Goal: Task Accomplishment & Management: Manage account settings

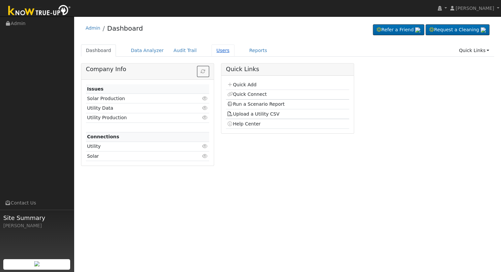
click at [218, 49] on link "Users" at bounding box center [223, 50] width 23 height 12
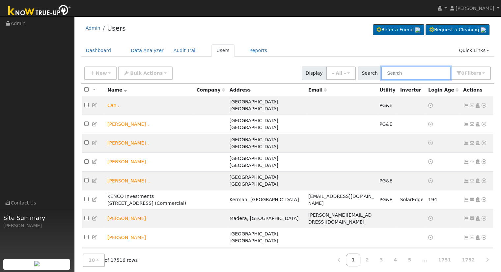
click at [410, 69] on input "text" at bounding box center [416, 74] width 70 height 14
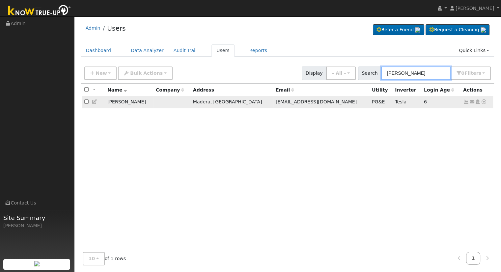
type input "[PERSON_NAME]"
click at [484, 102] on icon at bounding box center [484, 102] width 6 height 5
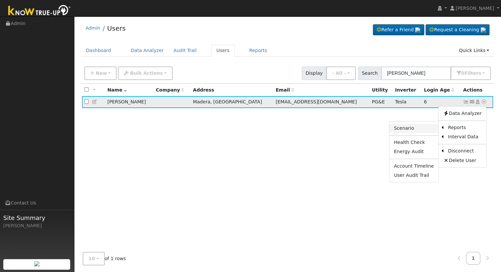
click at [408, 128] on link "Scenario" at bounding box center [414, 128] width 49 height 9
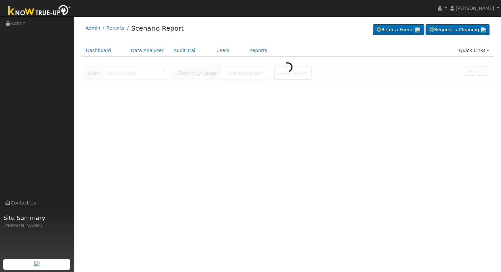
type input "[PERSON_NAME]"
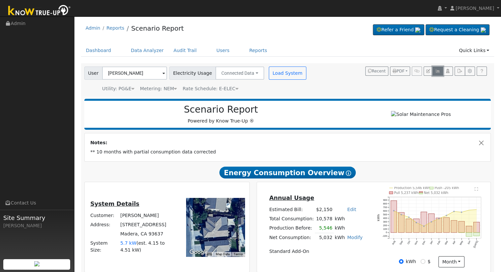
click at [438, 70] on icon "button" at bounding box center [437, 71] width 5 height 4
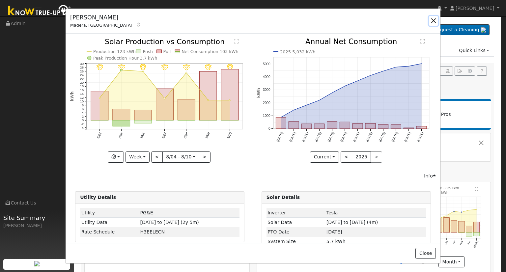
click at [432, 21] on button "button" at bounding box center [433, 20] width 9 height 9
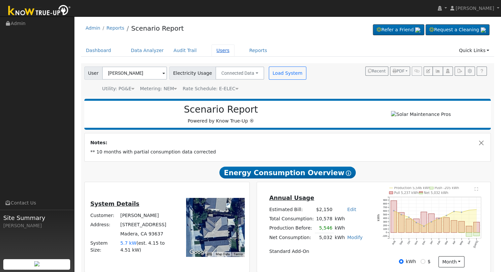
click at [212, 50] on link "Users" at bounding box center [223, 50] width 23 height 12
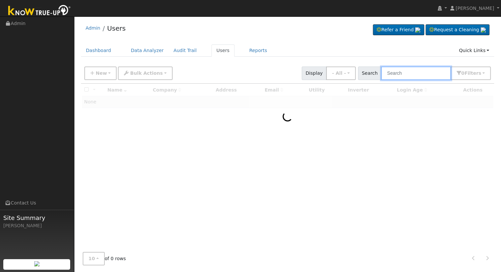
drag, startPoint x: 426, startPoint y: 73, endPoint x: 432, endPoint y: 79, distance: 8.6
click at [426, 74] on input "text" at bounding box center [416, 74] width 70 height 14
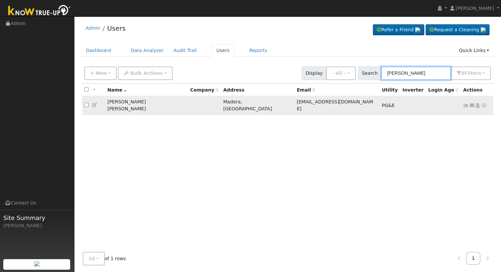
type input "jose rojas"
click at [482, 103] on icon at bounding box center [484, 105] width 6 height 5
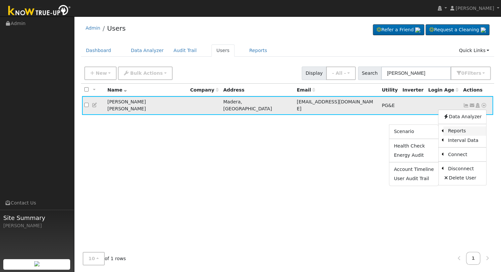
click at [450, 127] on link "Reports" at bounding box center [465, 131] width 43 height 9
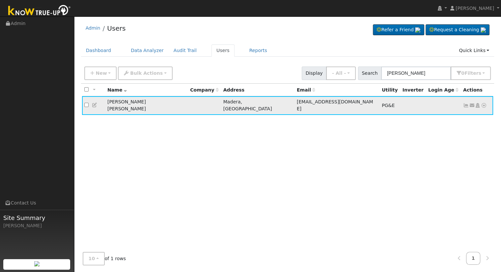
click at [487, 102] on td "Send Email... Copy a Link Reset Password Open Access Data Analyzer Reports Scen…" at bounding box center [477, 105] width 33 height 19
click at [484, 103] on icon at bounding box center [484, 105] width 6 height 5
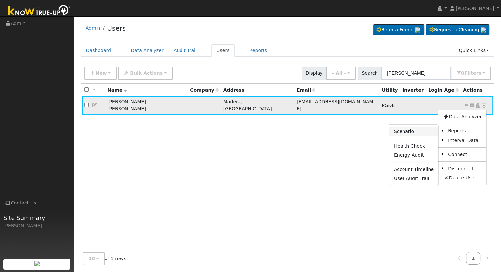
click at [421, 127] on link "Scenario" at bounding box center [414, 131] width 49 height 9
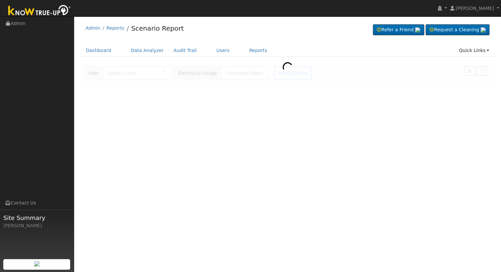
type input "[PERSON_NAME] [PERSON_NAME]"
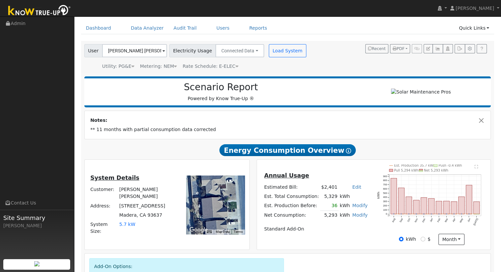
scroll to position [33, 0]
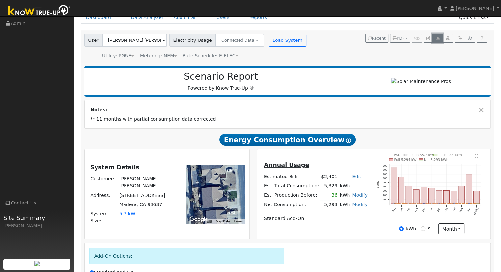
click at [439, 37] on icon "button" at bounding box center [437, 38] width 5 height 4
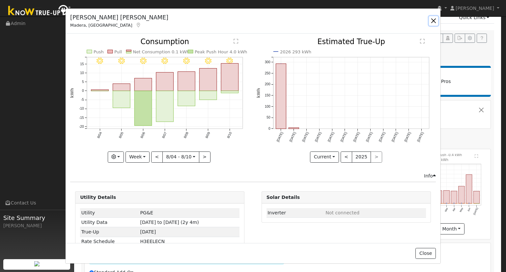
click at [432, 20] on button "button" at bounding box center [433, 20] width 9 height 9
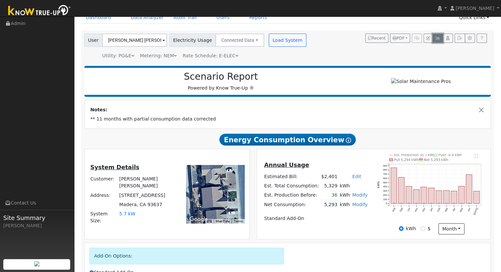
click at [437, 37] on icon "button" at bounding box center [437, 38] width 5 height 4
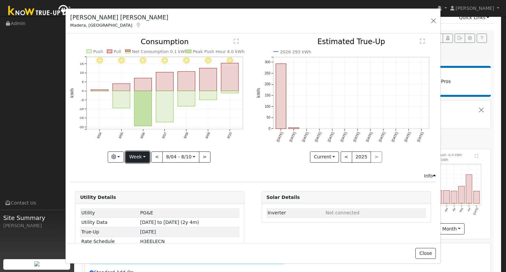
click at [144, 156] on button "Week" at bounding box center [138, 157] width 24 height 11
click at [145, 189] on link "Month" at bounding box center [149, 188] width 46 height 9
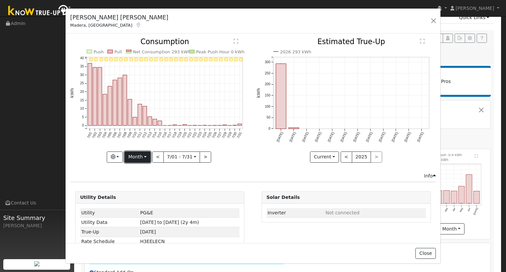
click at [145, 155] on button "Month" at bounding box center [138, 157] width 26 height 11
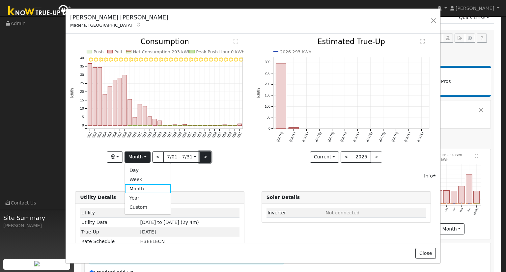
click at [204, 156] on button ">" at bounding box center [206, 157] width 12 height 11
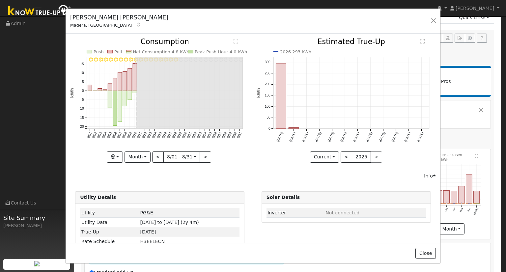
click at [89, 151] on icon "8/31 - Error: Unknown weather 8/30 - Error: Unknown weather 8/29 - Error: Unkno…" at bounding box center [159, 98] width 179 height 120
click at [144, 154] on button "Month" at bounding box center [138, 157] width 26 height 11
click at [146, 180] on link "Week" at bounding box center [148, 179] width 46 height 9
type input "[DATE]"
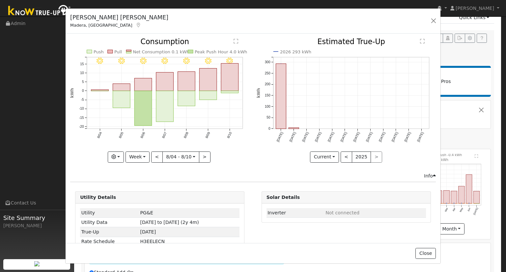
drag, startPoint x: 244, startPoint y: 166, endPoint x: 199, endPoint y: 143, distance: 50.1
click at [244, 166] on div "8/10 - Clear 8/09 - Clear 8/08 - Clear 8/07 - Clear 8/06 - Clear 8/05 - Clear 8…" at bounding box center [160, 105] width 186 height 134
click at [432, 17] on button "button" at bounding box center [433, 20] width 9 height 9
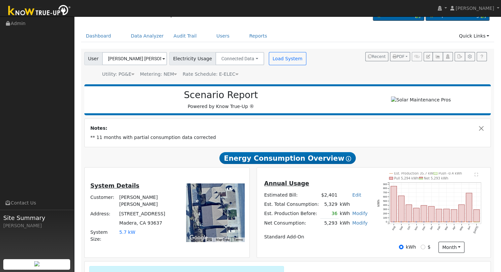
scroll to position [0, 0]
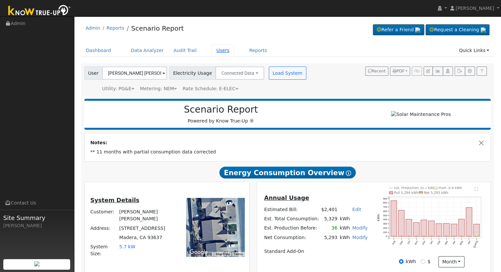
drag, startPoint x: 214, startPoint y: 49, endPoint x: 218, endPoint y: 51, distance: 4.4
click at [214, 49] on link "Users" at bounding box center [223, 50] width 23 height 12
